Goal: Task Accomplishment & Management: Use online tool/utility

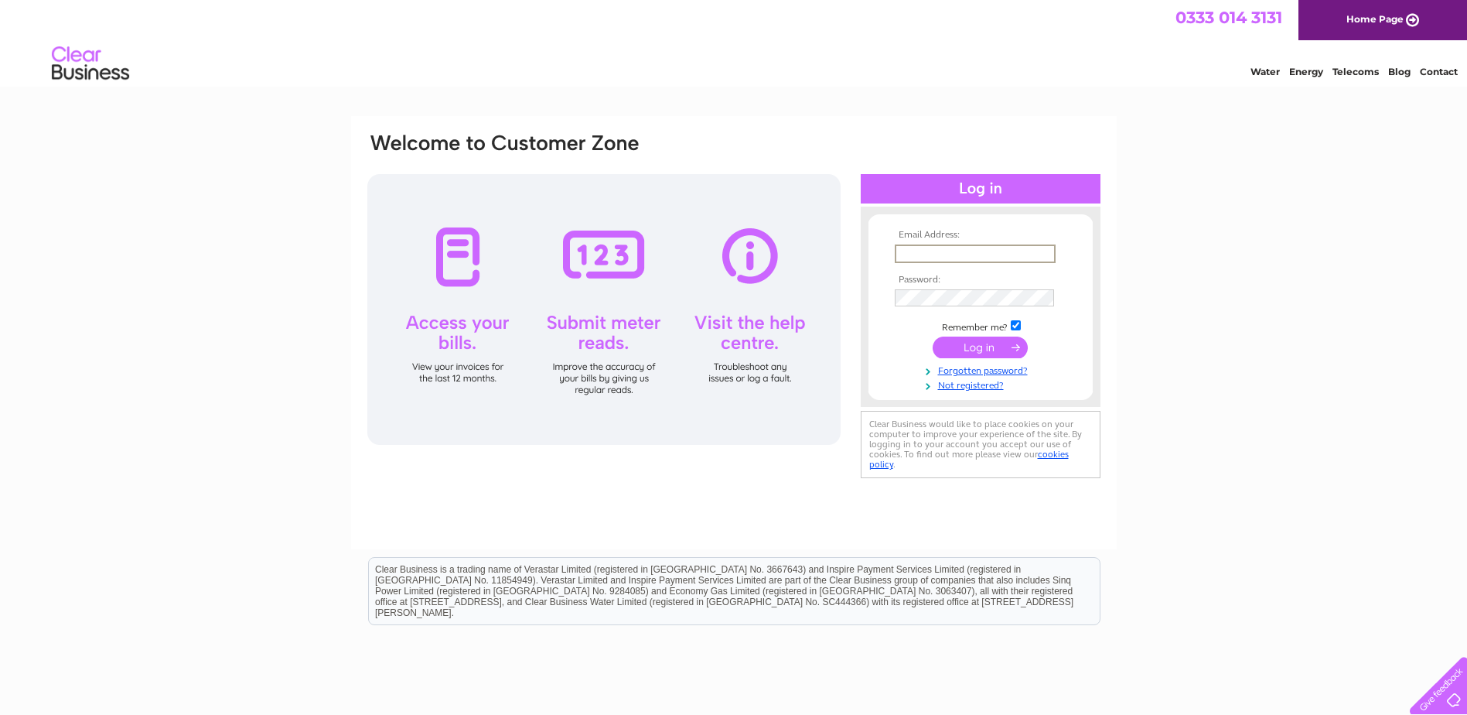
click at [932, 250] on input "text" at bounding box center [975, 253] width 161 height 19
type input "sanchia@borderscarers.co.uk"
click at [936, 307] on td at bounding box center [980, 297] width 179 height 25
click at [982, 347] on input "submit" at bounding box center [980, 347] width 95 height 22
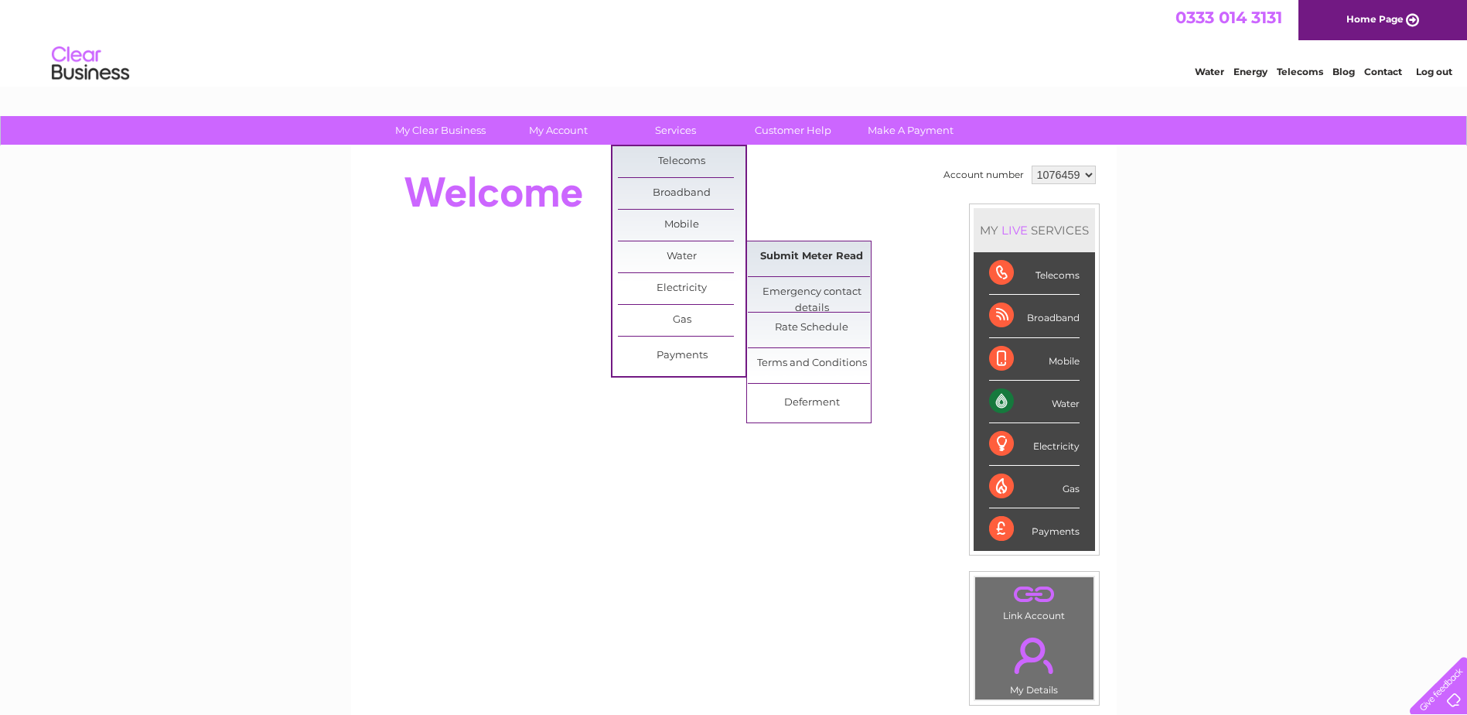
click at [812, 254] on link "Submit Meter Read" at bounding box center [812, 256] width 128 height 31
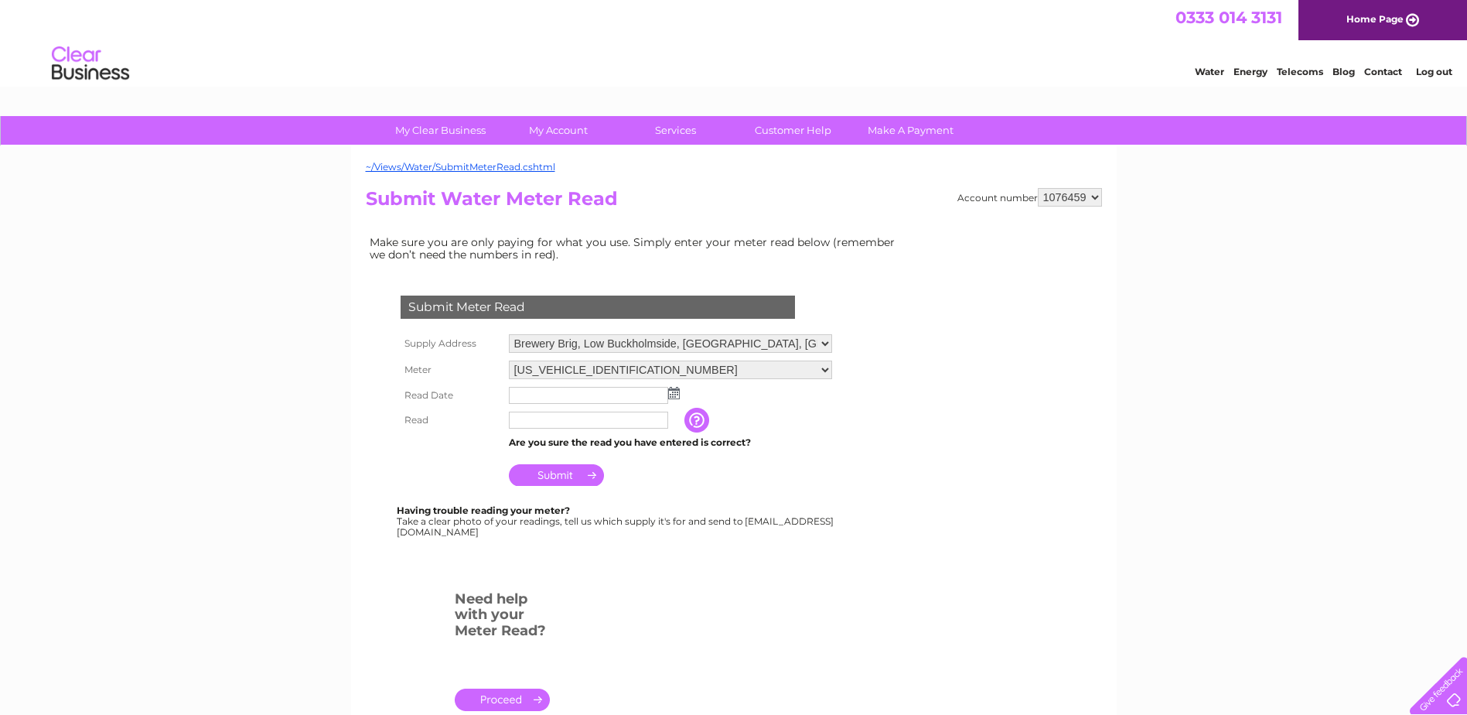
click at [673, 391] on img at bounding box center [674, 393] width 12 height 12
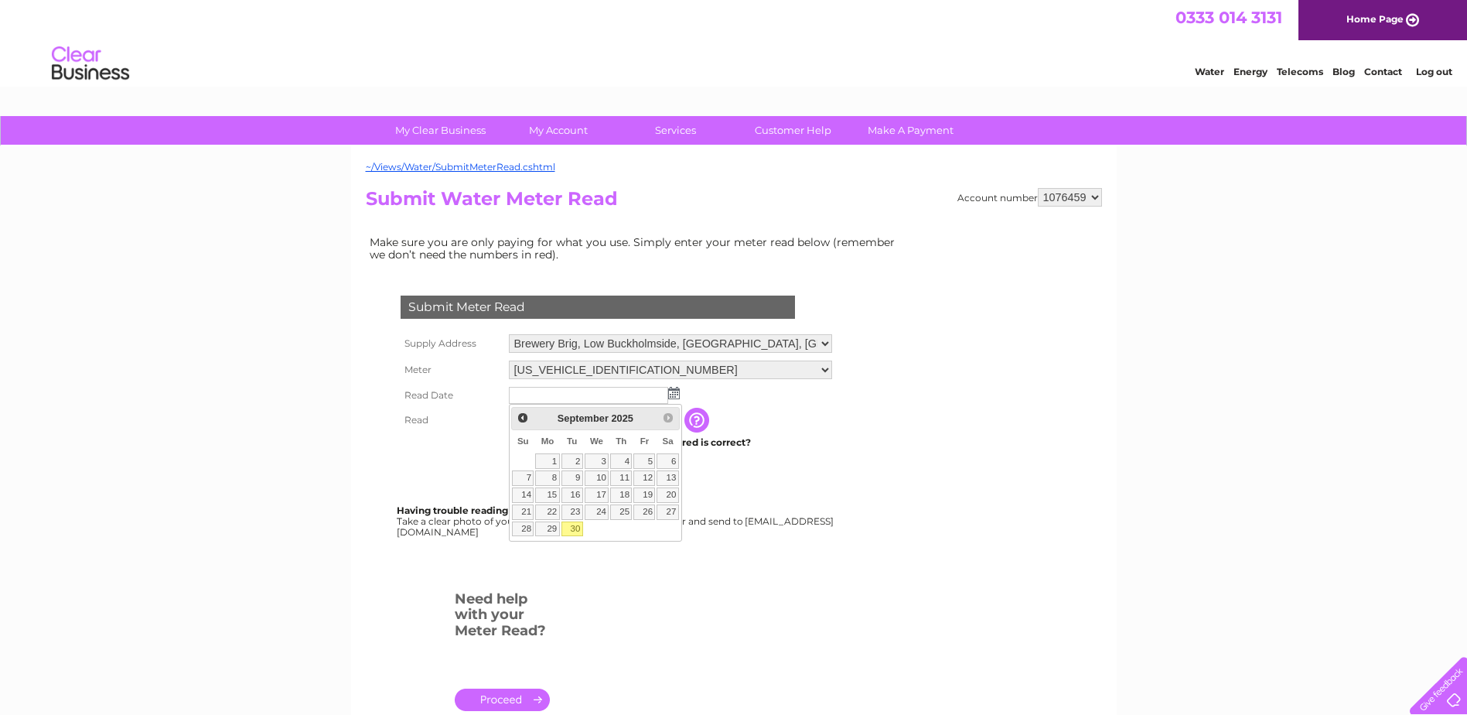
click at [575, 527] on link "30" at bounding box center [573, 528] width 22 height 15
type input "2025/09/30"
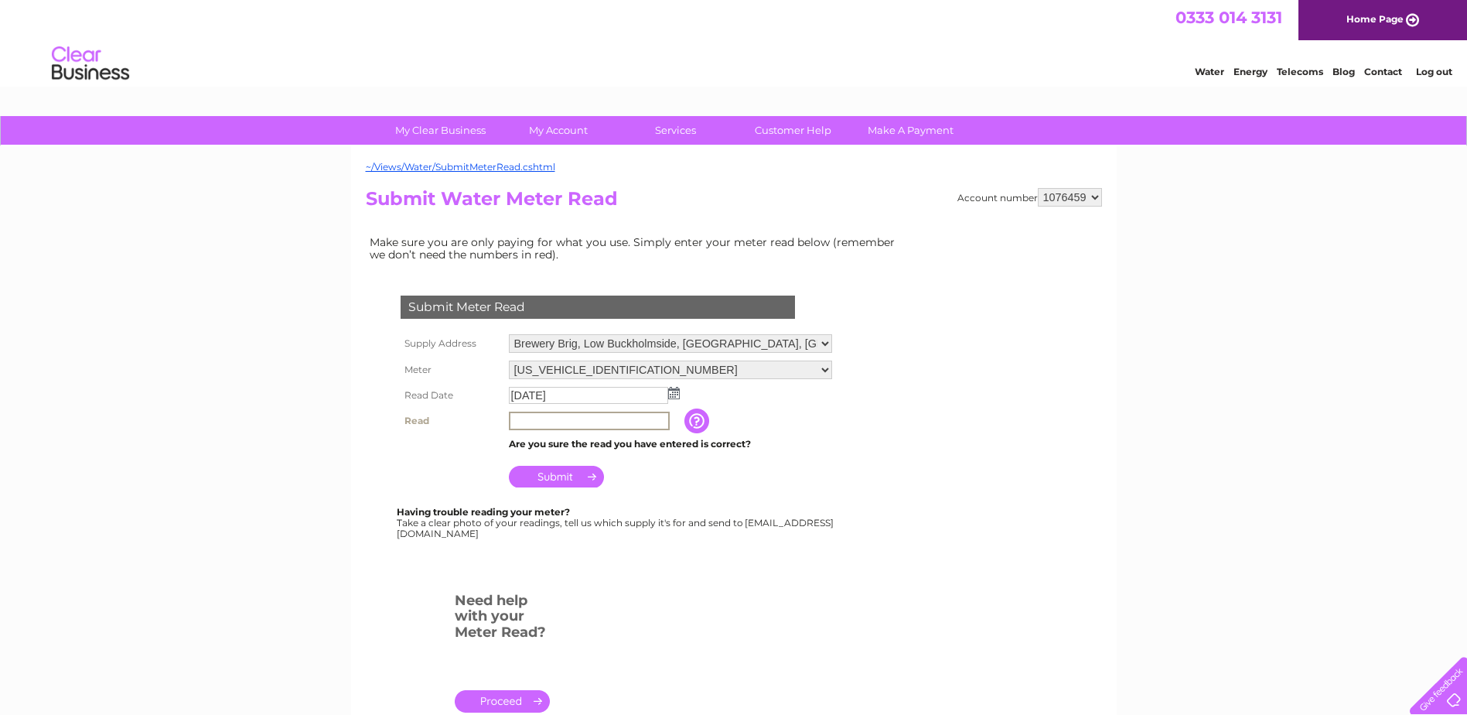
click at [561, 419] on input "text" at bounding box center [589, 420] width 161 height 19
type input "00624"
click at [573, 473] on input "Submit" at bounding box center [556, 477] width 95 height 22
